Goal: Navigation & Orientation: Find specific page/section

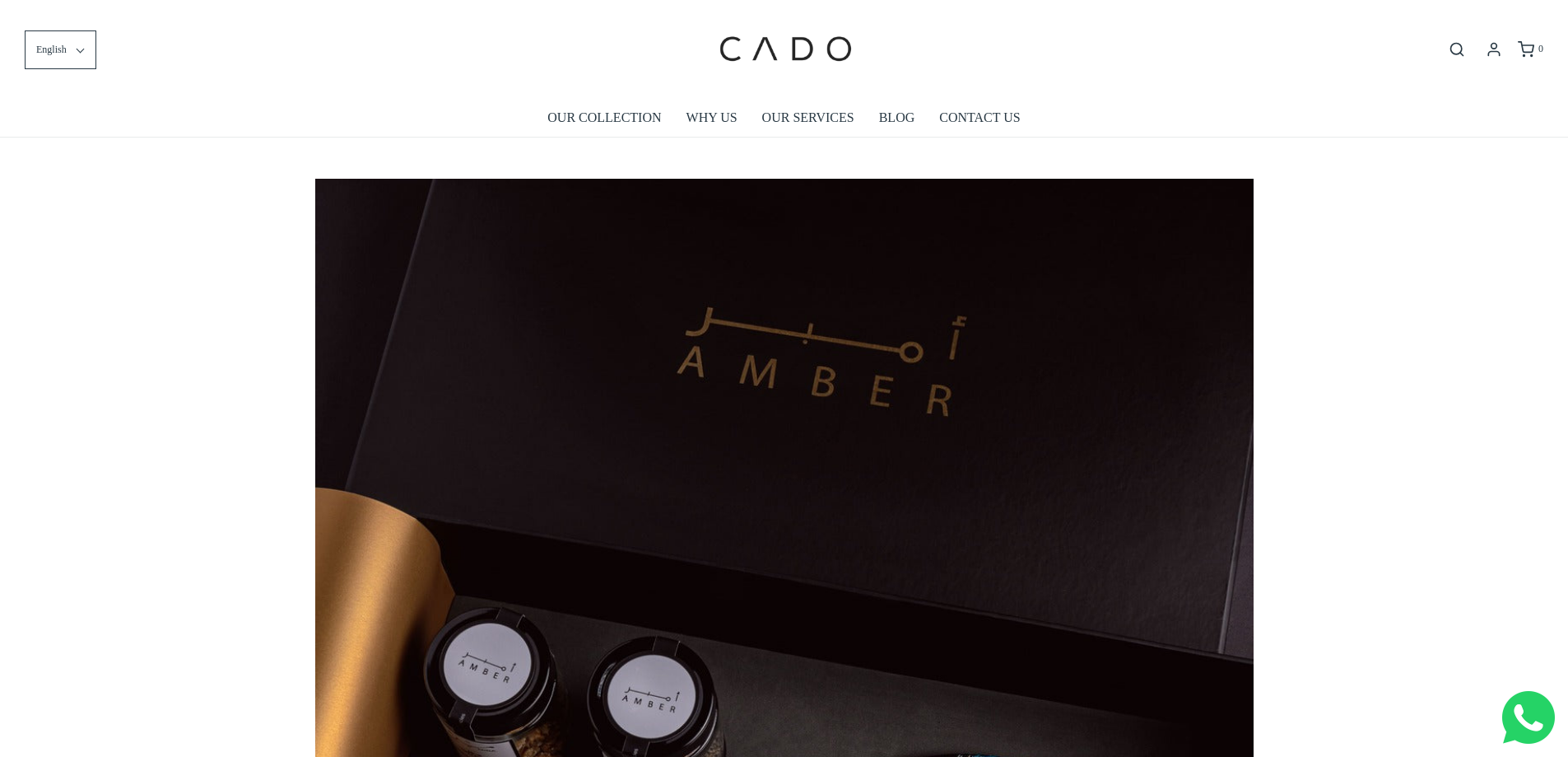
click at [1351, 38] on div "0" at bounding box center [1307, 50] width 473 height 27
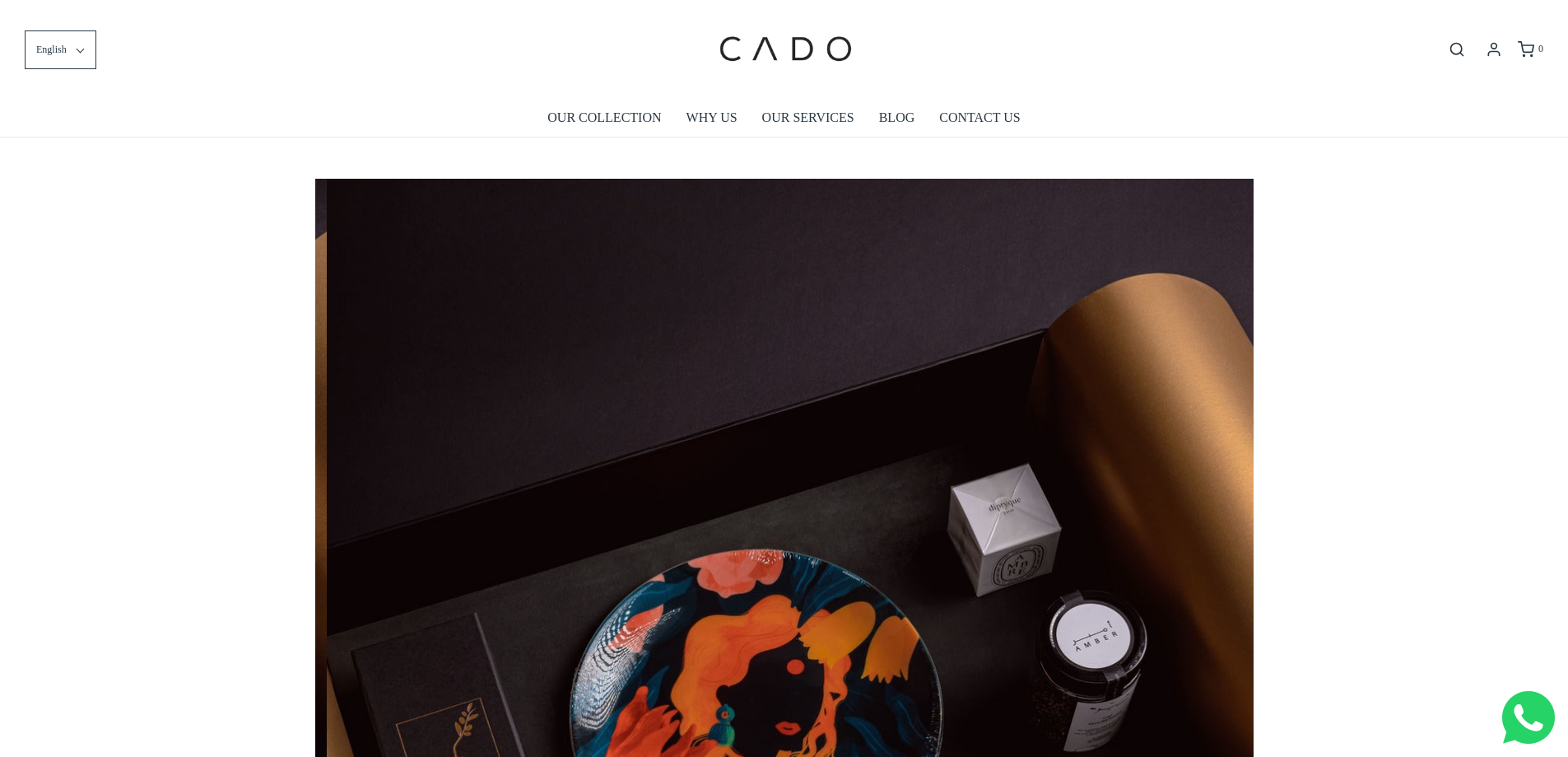
scroll to position [0, 1877]
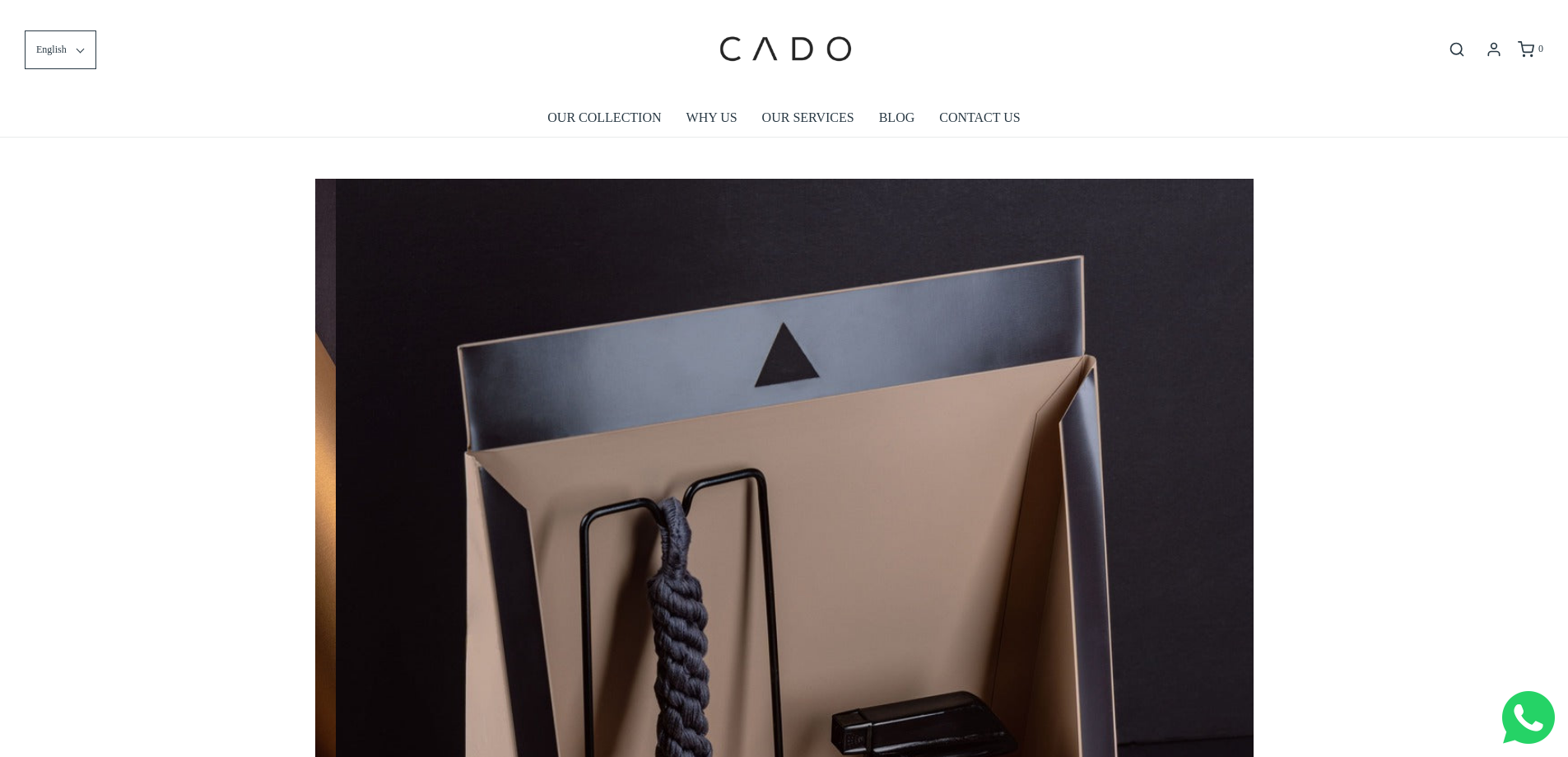
click at [1370, 110] on ul "OUR COLLECTION WHY US OUR SERVICES BLOG CONTACT US" at bounding box center [784, 118] width 1543 height 38
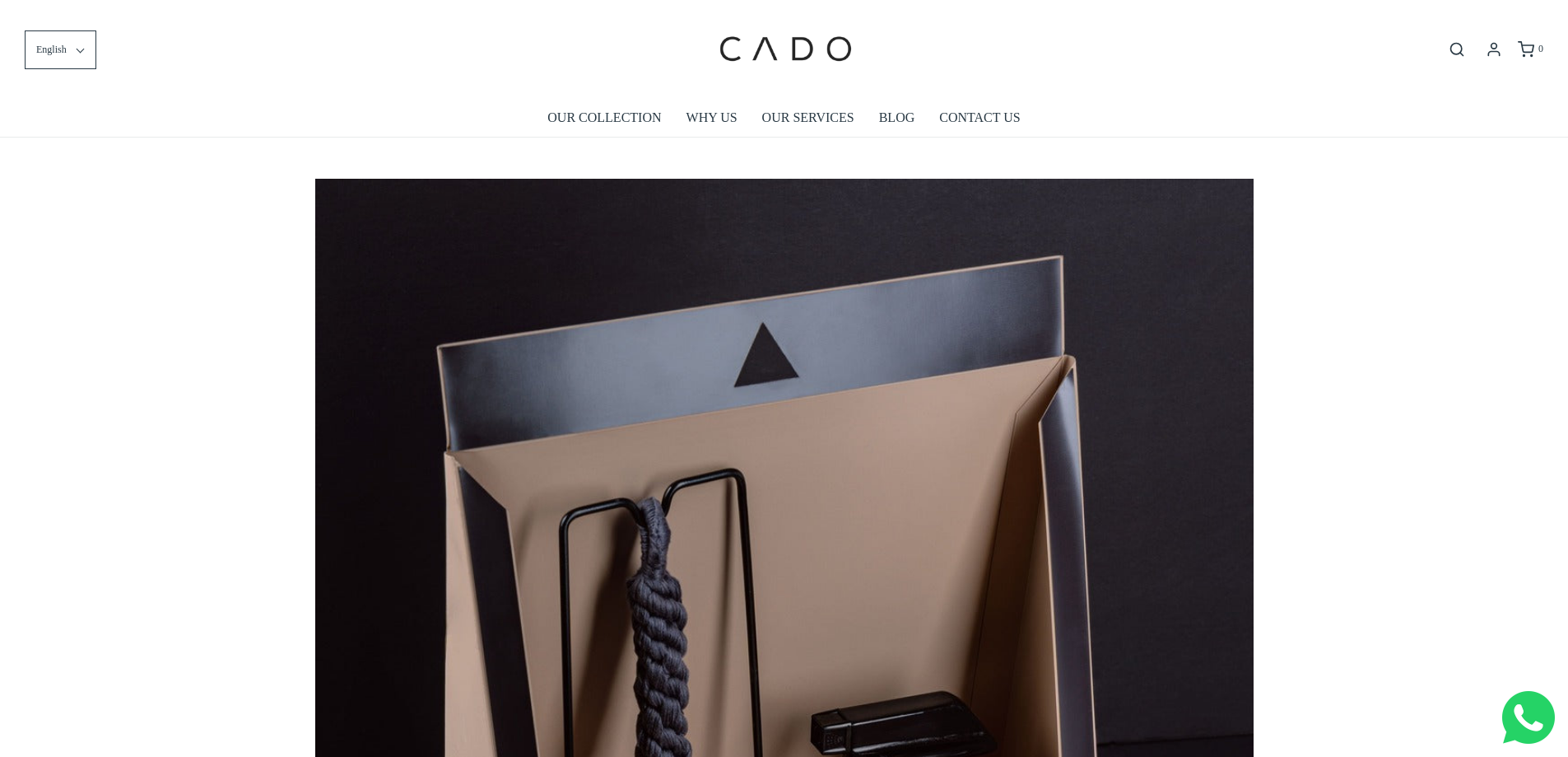
click at [1272, 101] on ul "OUR COLLECTION WHY US OUR SERVICES BLOG CONTACT US" at bounding box center [784, 118] width 1543 height 38
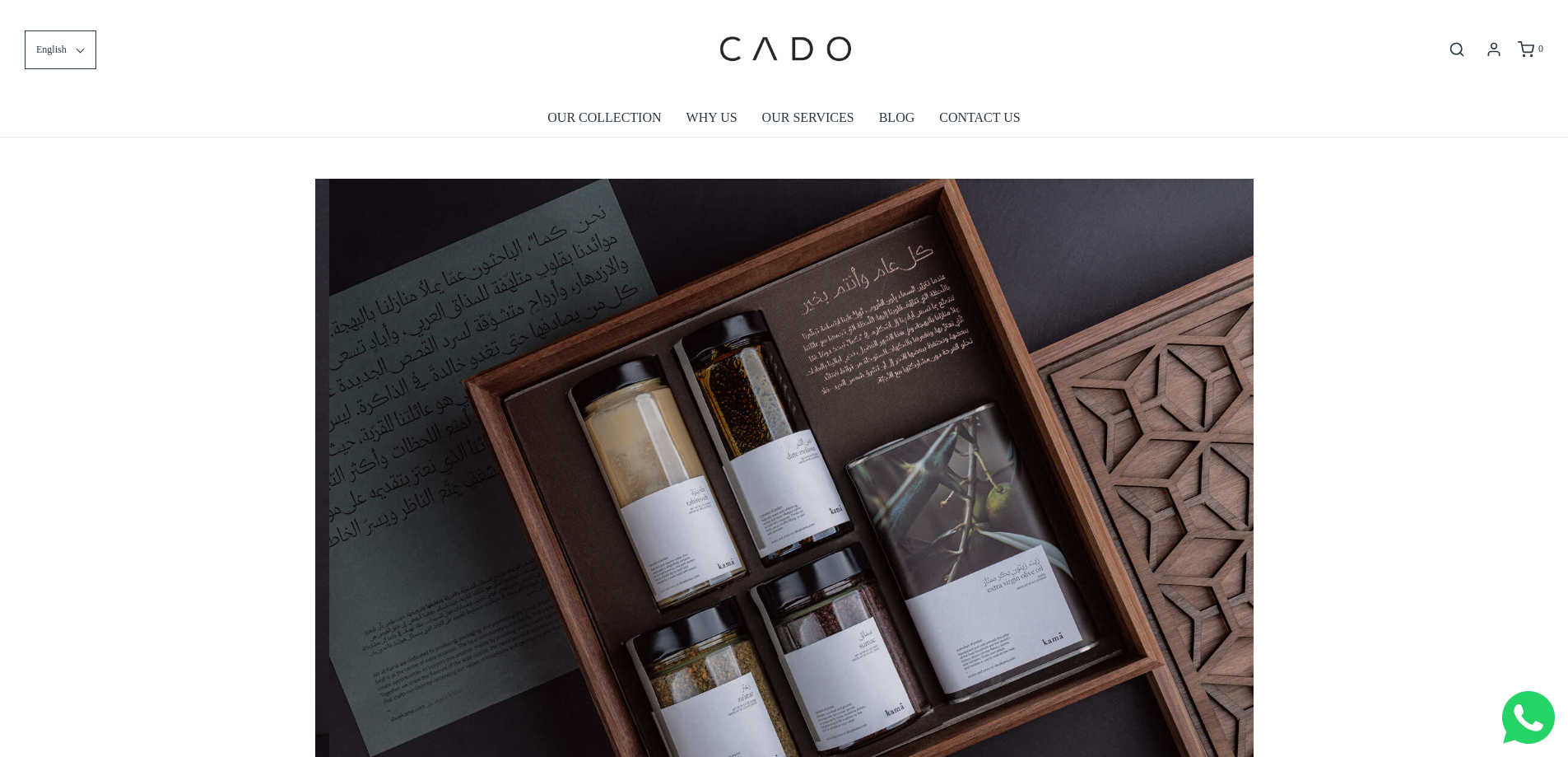
scroll to position [0, 3753]
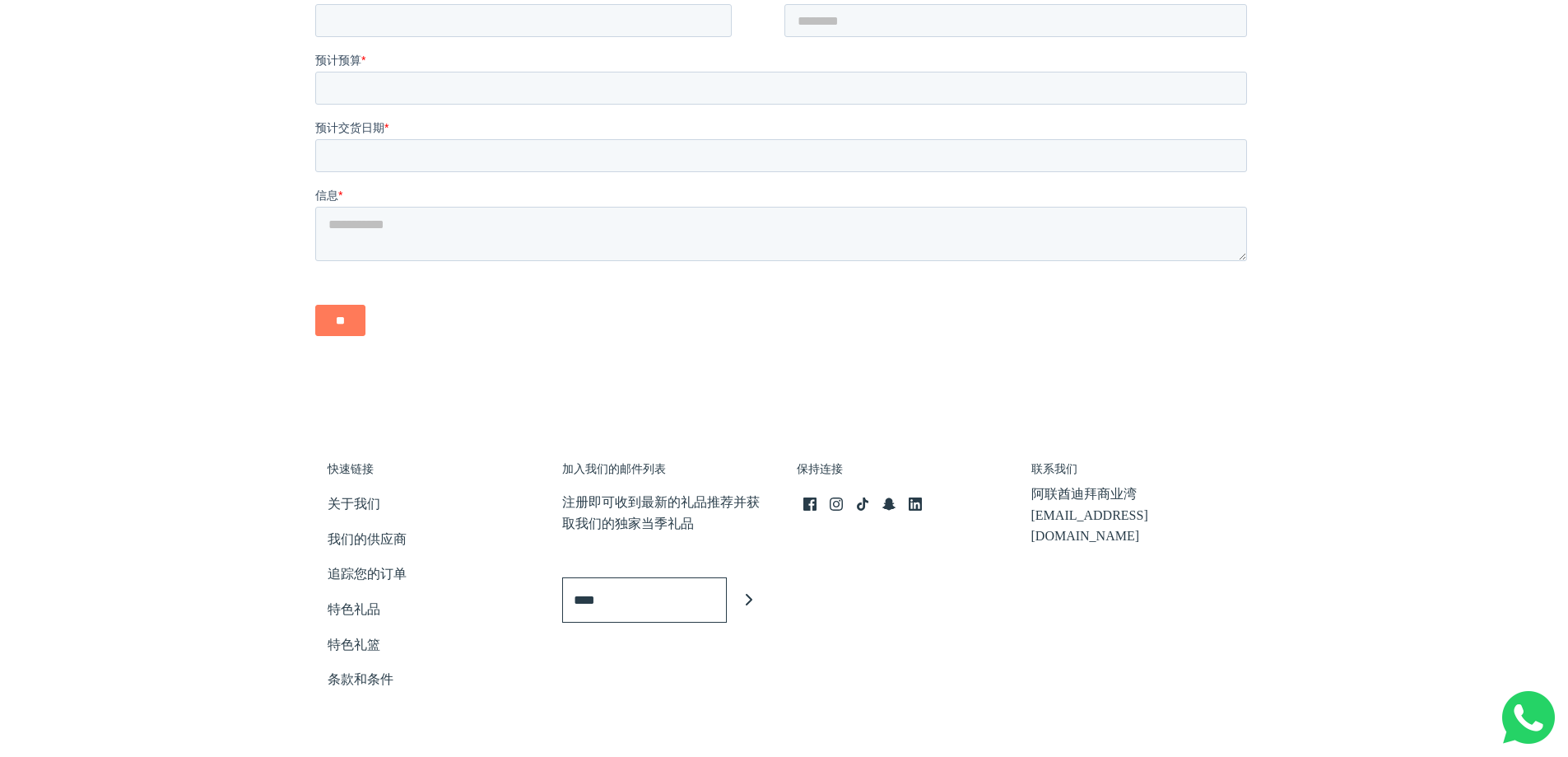
scroll to position [3542, 0]
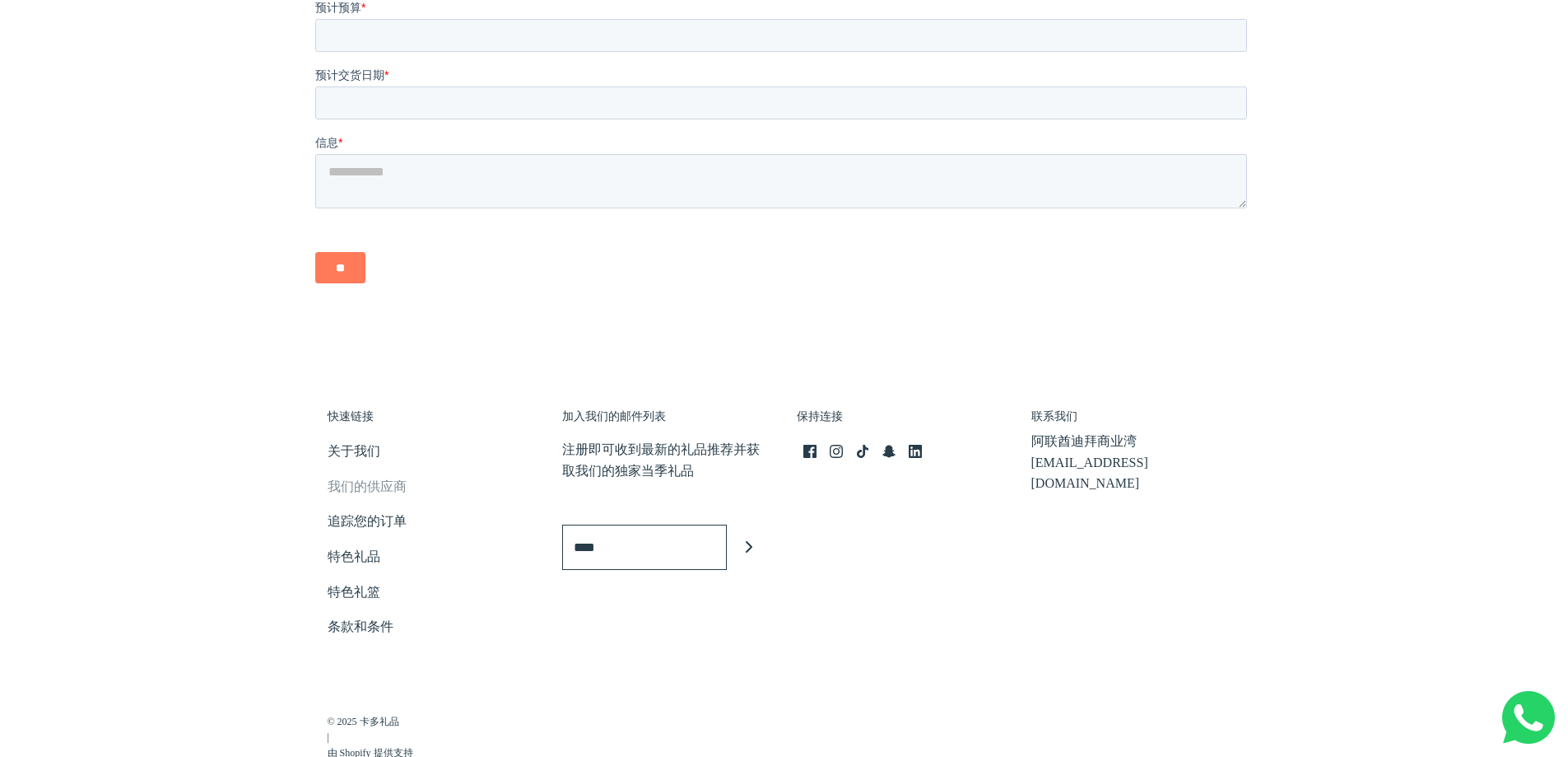
click at [343, 483] on font "我们的供应商" at bounding box center [367, 487] width 79 height 14
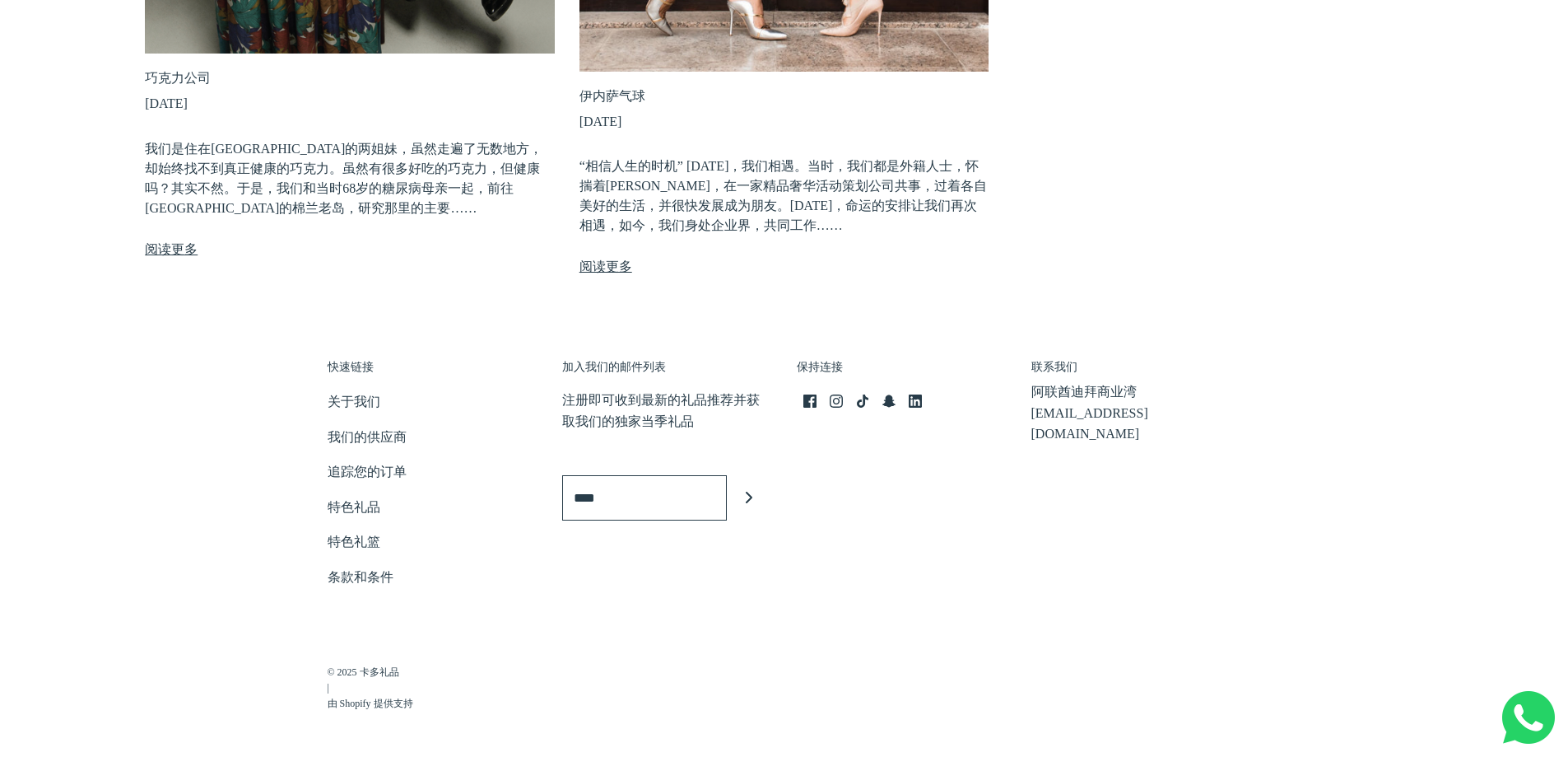
scroll to position [744, 0]
